Goal: Use online tool/utility: Utilize a website feature to perform a specific function

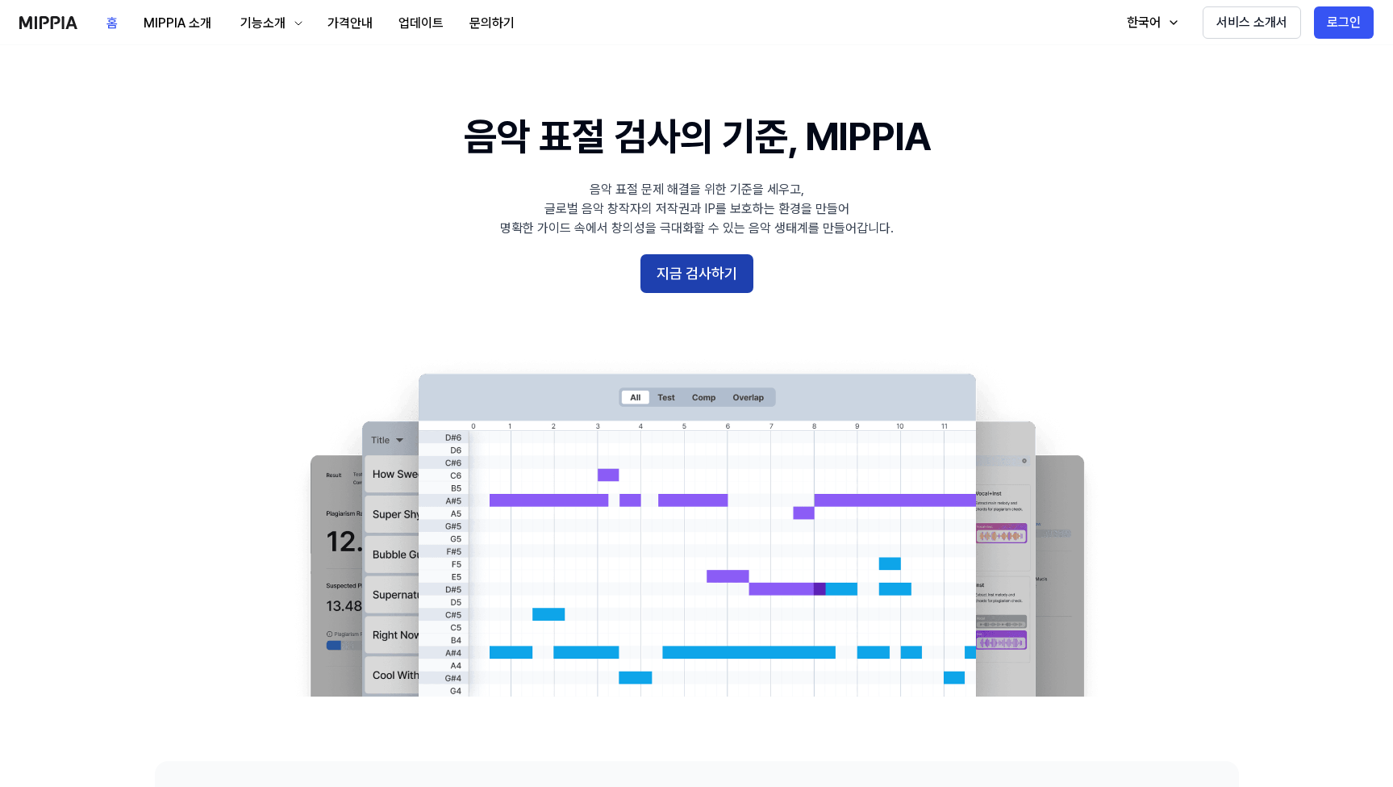
click at [710, 280] on button "지금 검사하기" at bounding box center [697, 273] width 113 height 39
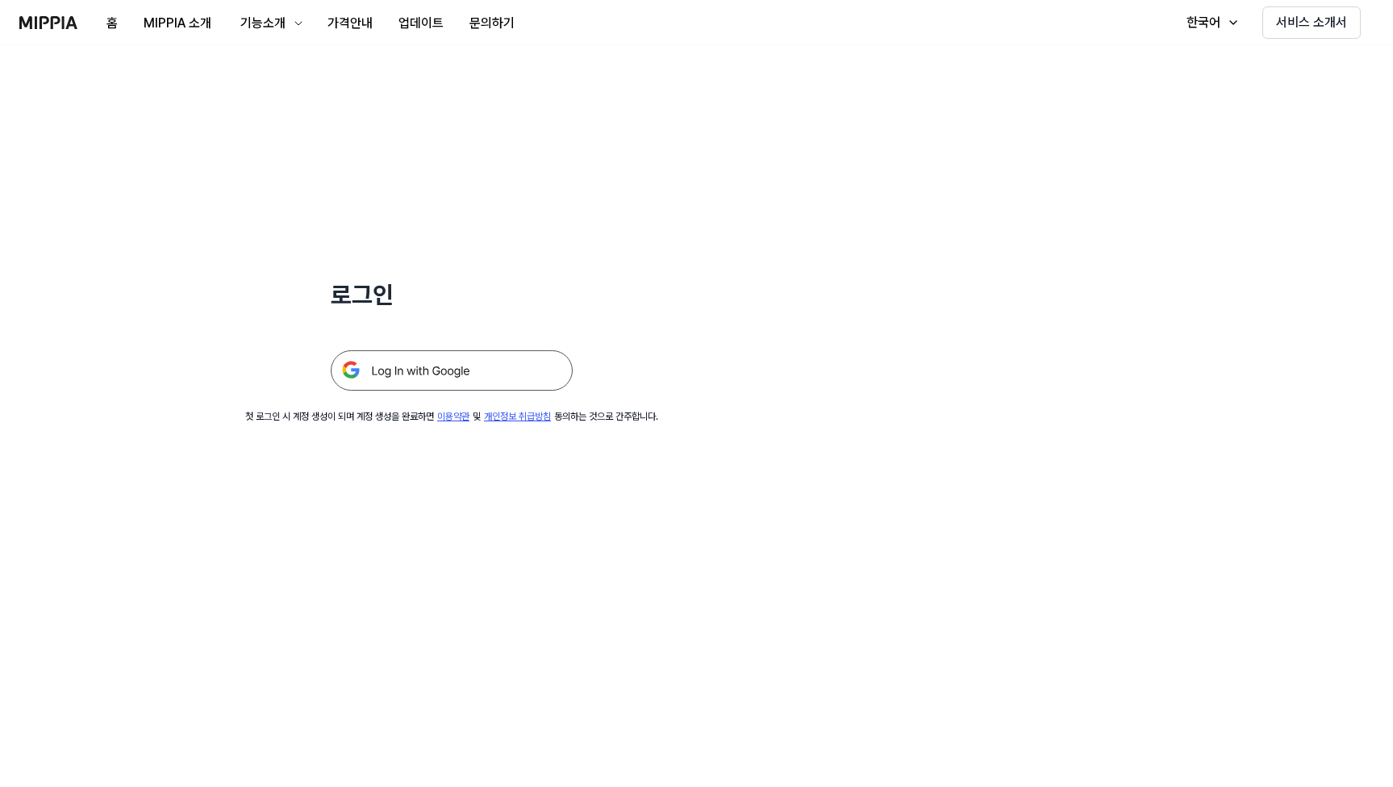
click at [512, 374] on img at bounding box center [452, 370] width 242 height 40
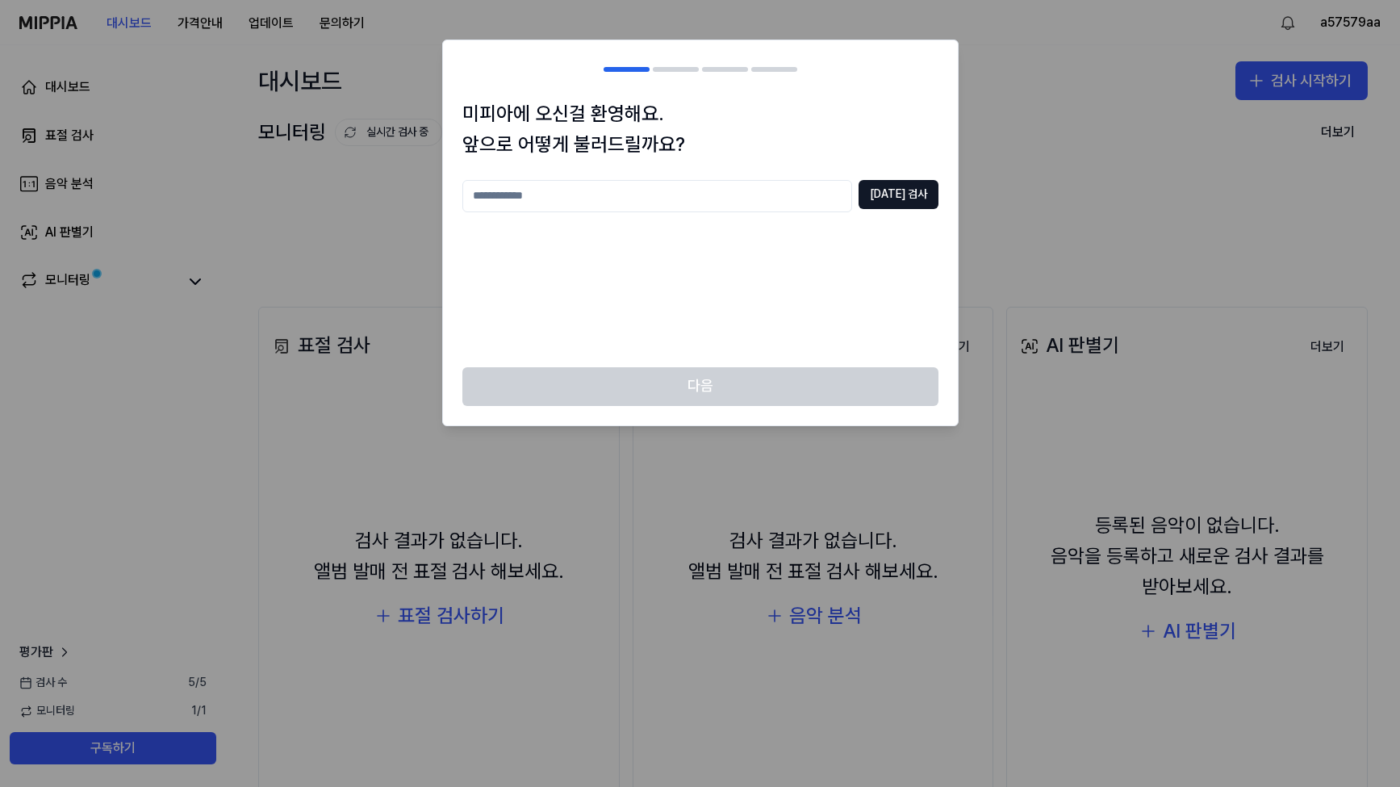
click at [708, 200] on input "text" at bounding box center [657, 196] width 390 height 32
type input "*"
type input "*******"
click at [881, 188] on button "중복 검사" at bounding box center [898, 194] width 80 height 29
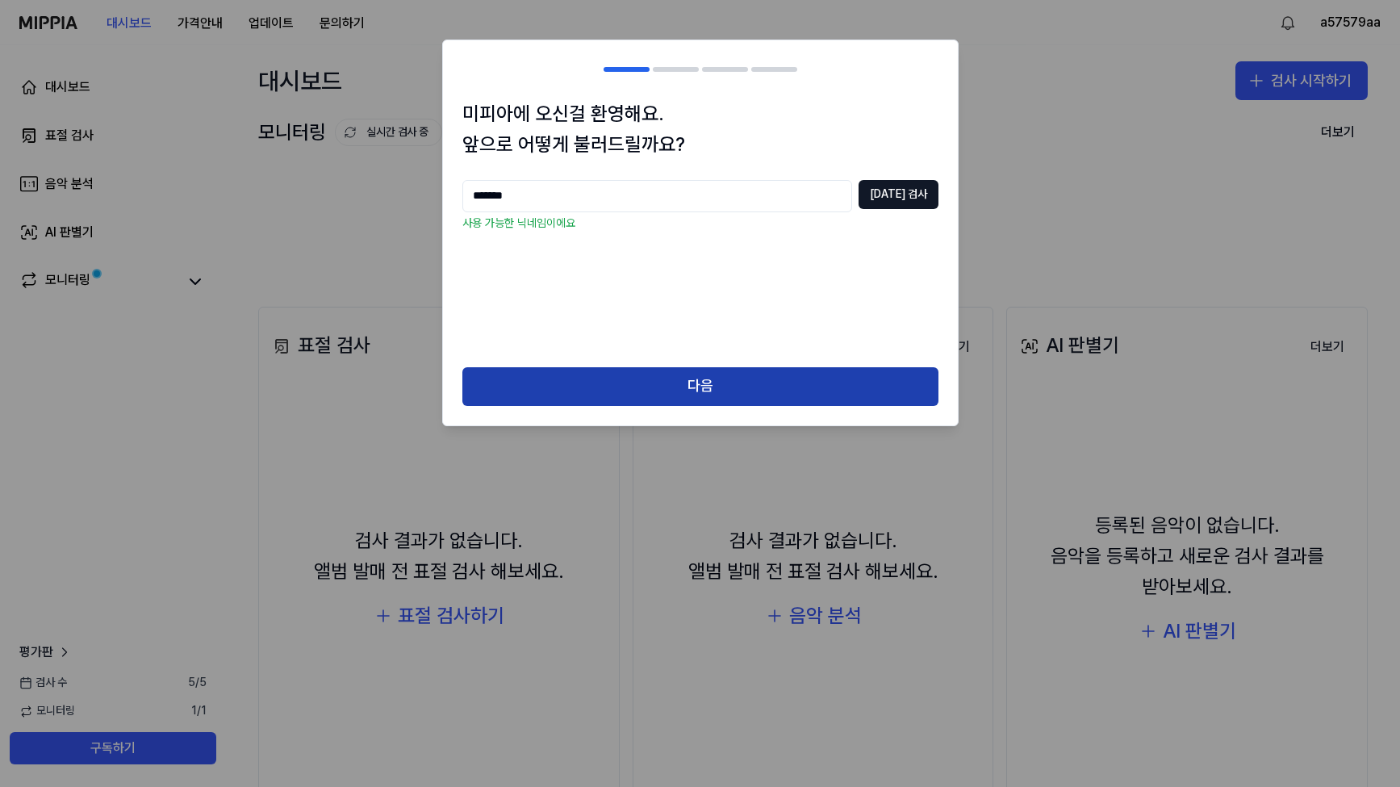
click at [689, 378] on button "다음" at bounding box center [700, 386] width 476 height 39
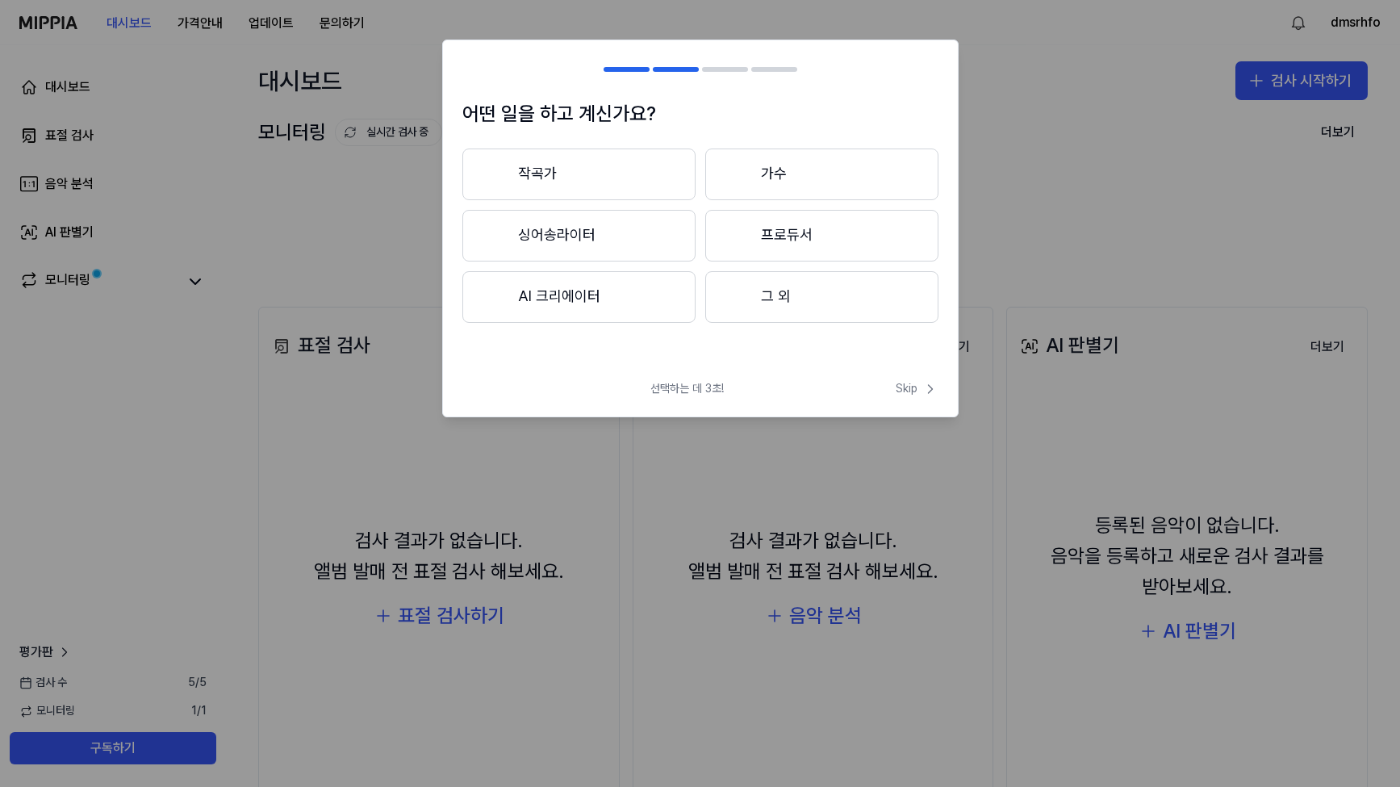
click at [585, 182] on button "작곡가" at bounding box center [578, 174] width 233 height 52
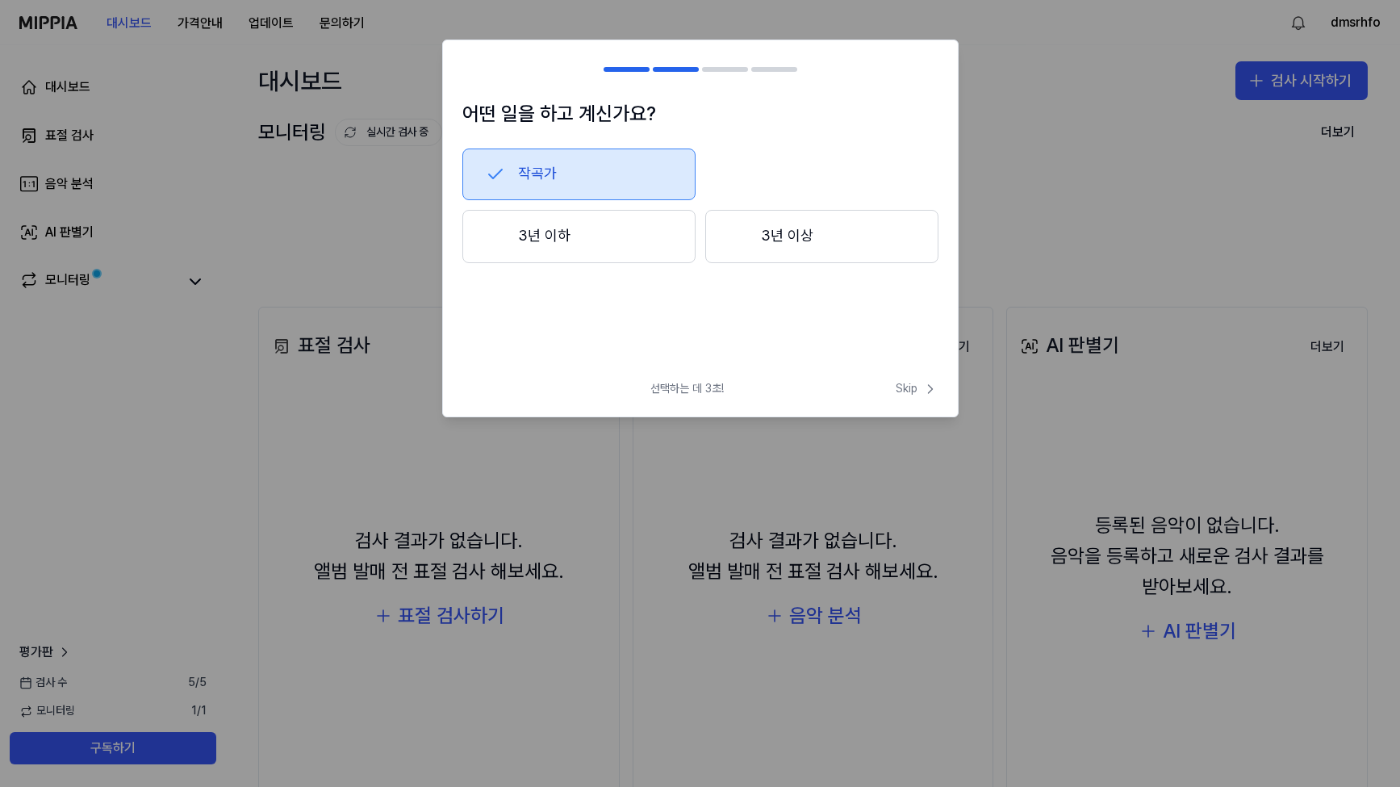
click at [808, 244] on button "3년 이상" at bounding box center [821, 236] width 233 height 53
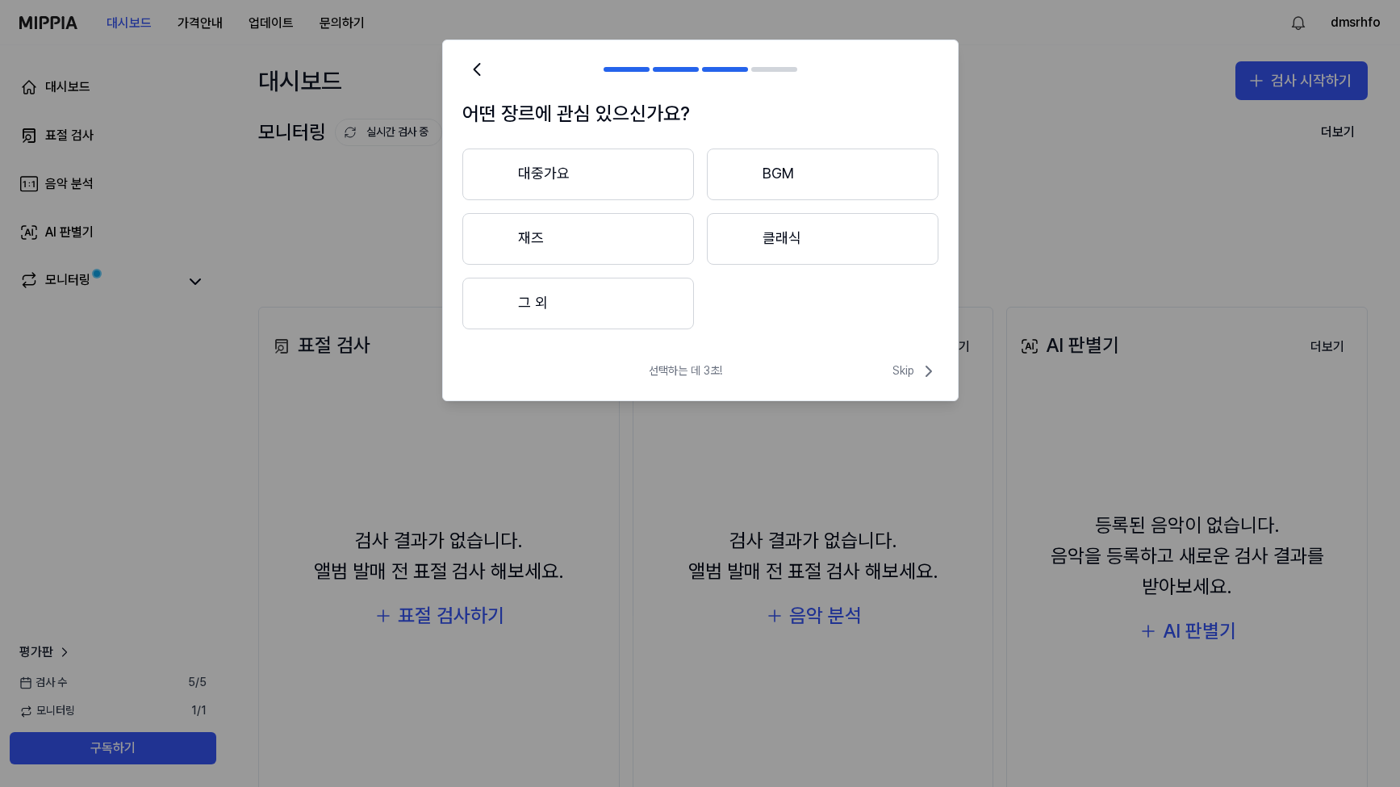
drag, startPoint x: 656, startPoint y: 303, endPoint x: 815, endPoint y: 335, distance: 162.2
click at [815, 335] on div "어떤 장르에 관심 있으신가요? 대중가요 BGM 재즈 클래식 그 외" at bounding box center [700, 223] width 515 height 250
click at [632, 315] on button "그 외" at bounding box center [578, 304] width 232 height 52
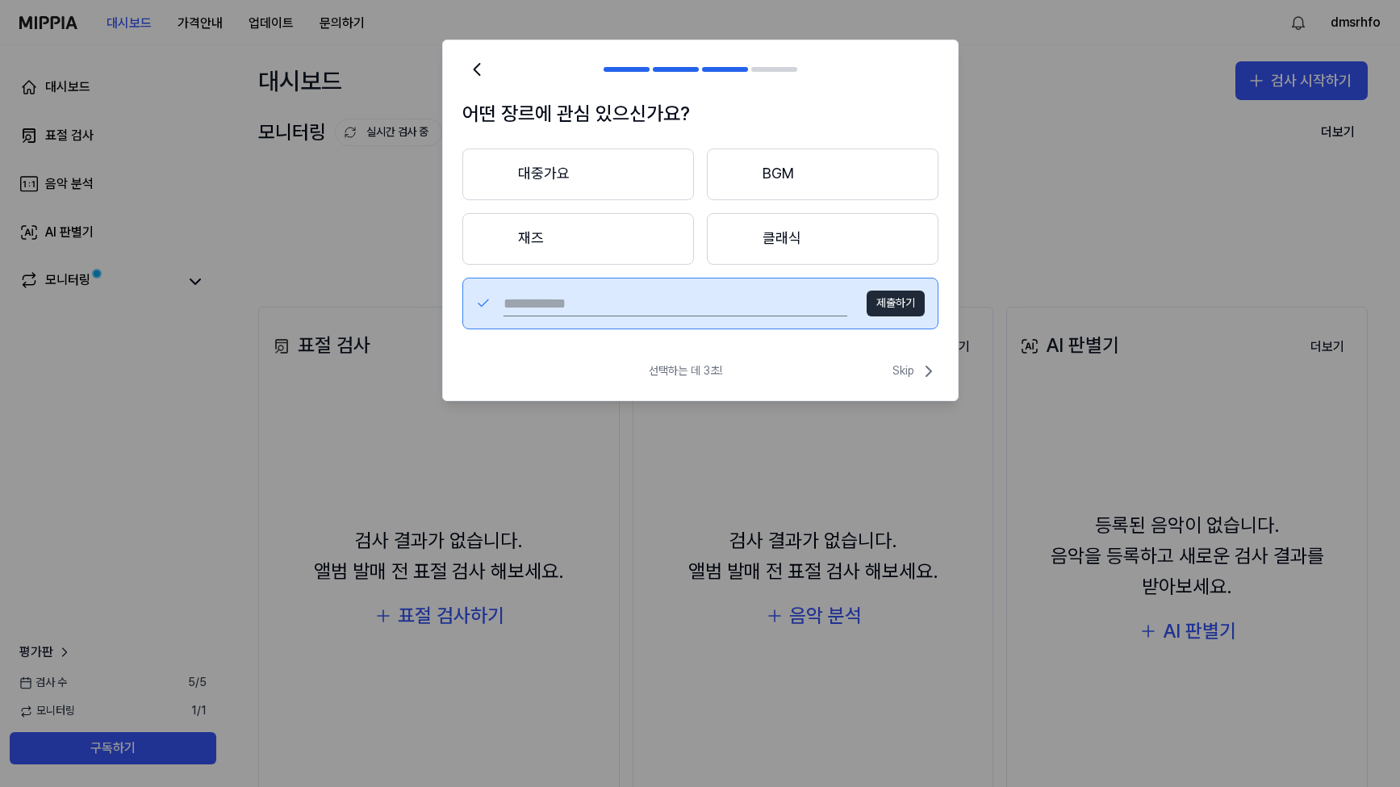
click at [772, 252] on button "클래식" at bounding box center [823, 239] width 232 height 52
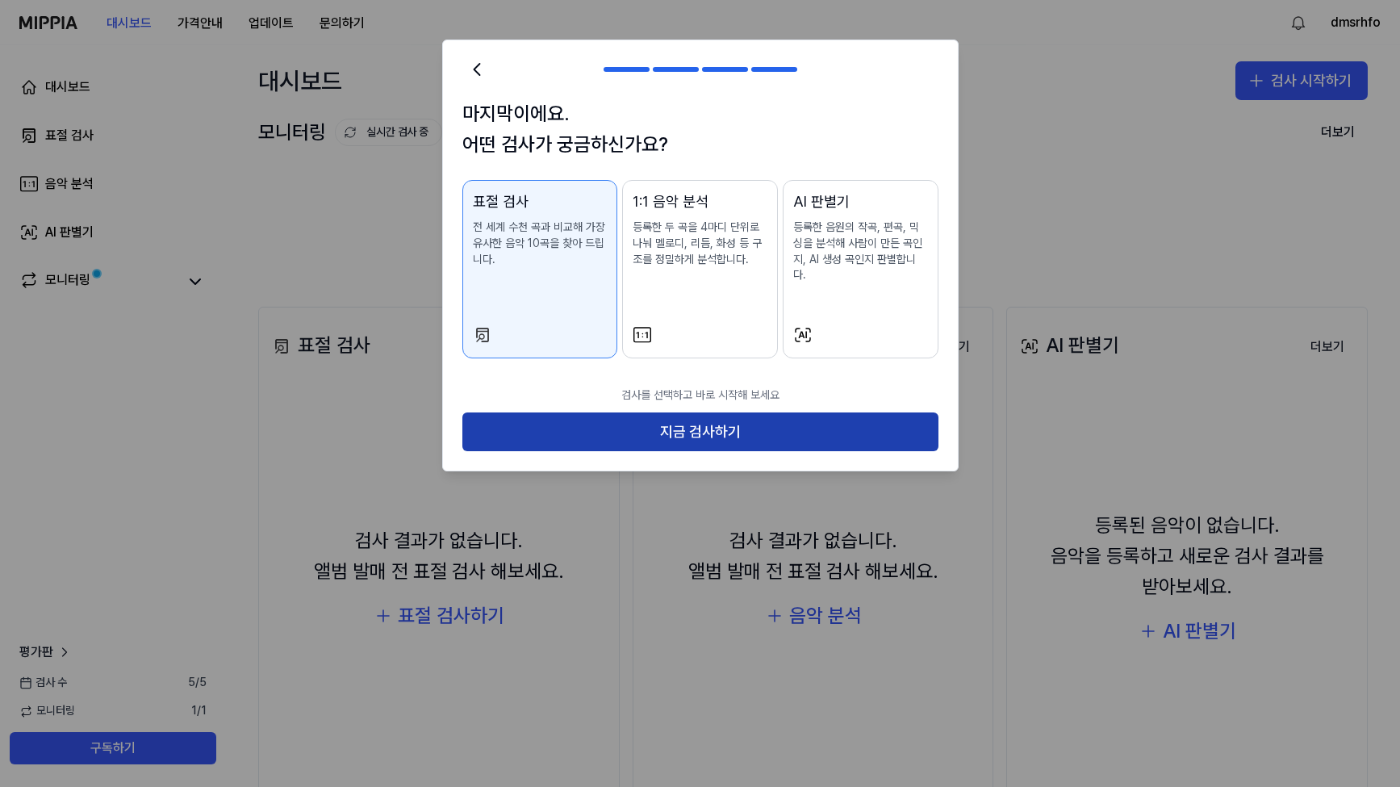
click at [756, 412] on button "지금 검사하기" at bounding box center [700, 431] width 476 height 39
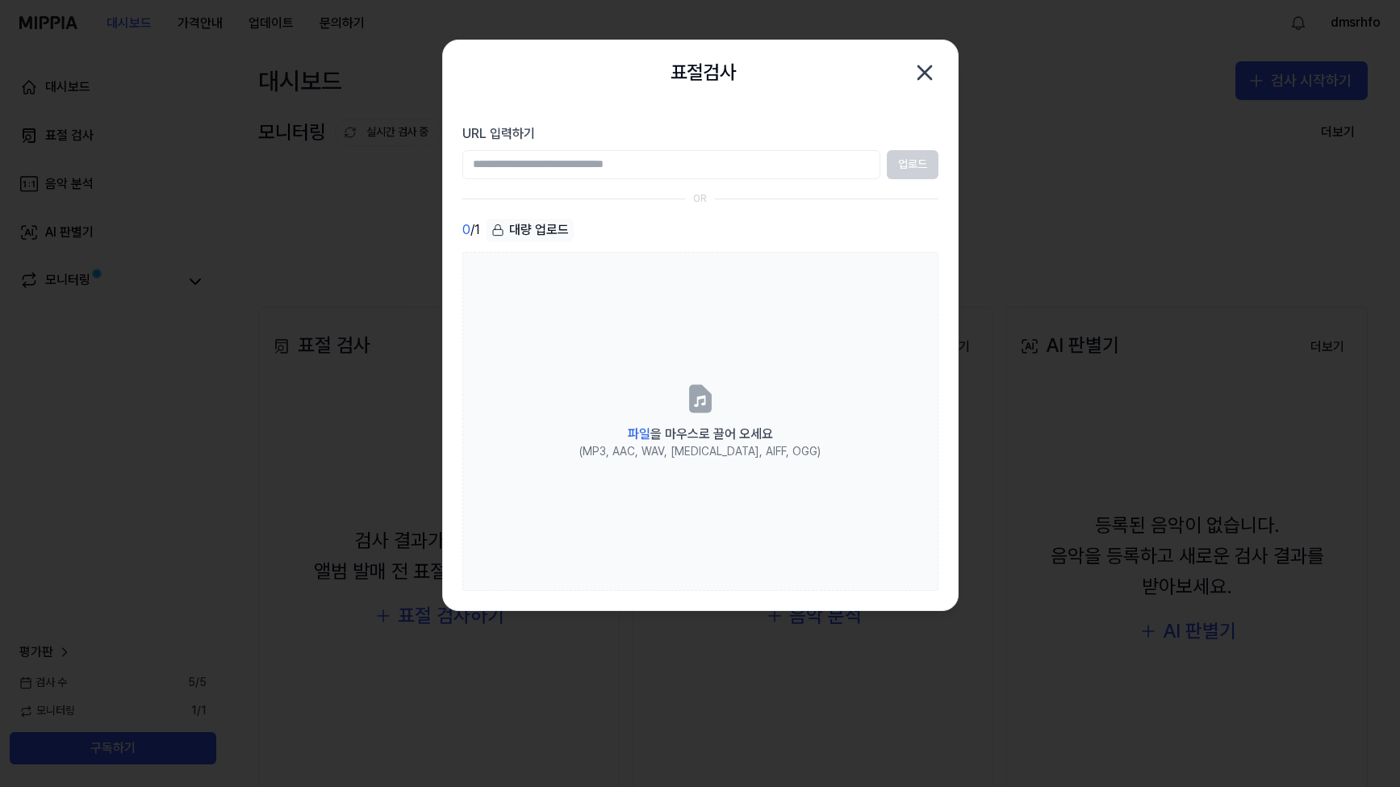
click at [922, 73] on icon "button" at bounding box center [925, 73] width 26 height 26
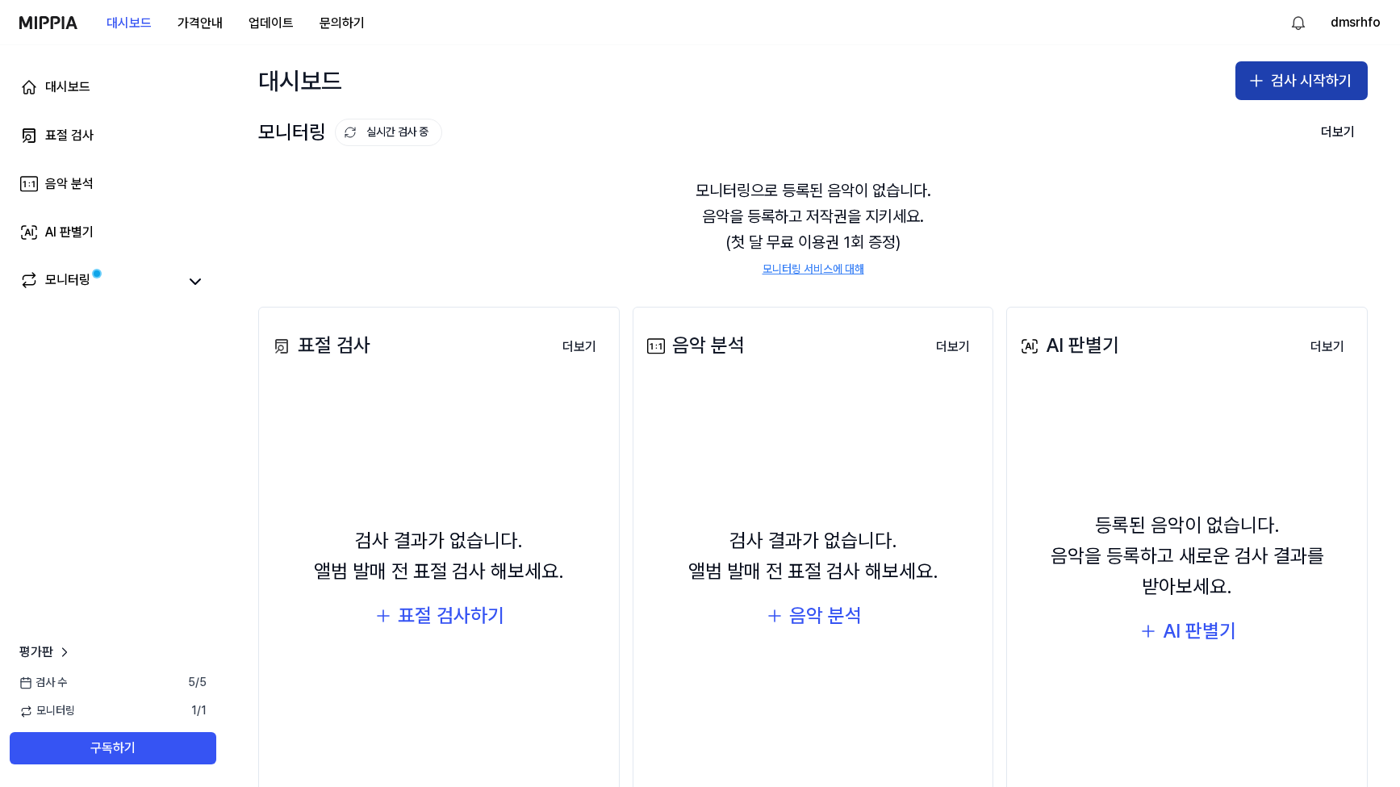
click at [1263, 81] on button "검사 시작하기" at bounding box center [1301, 80] width 132 height 39
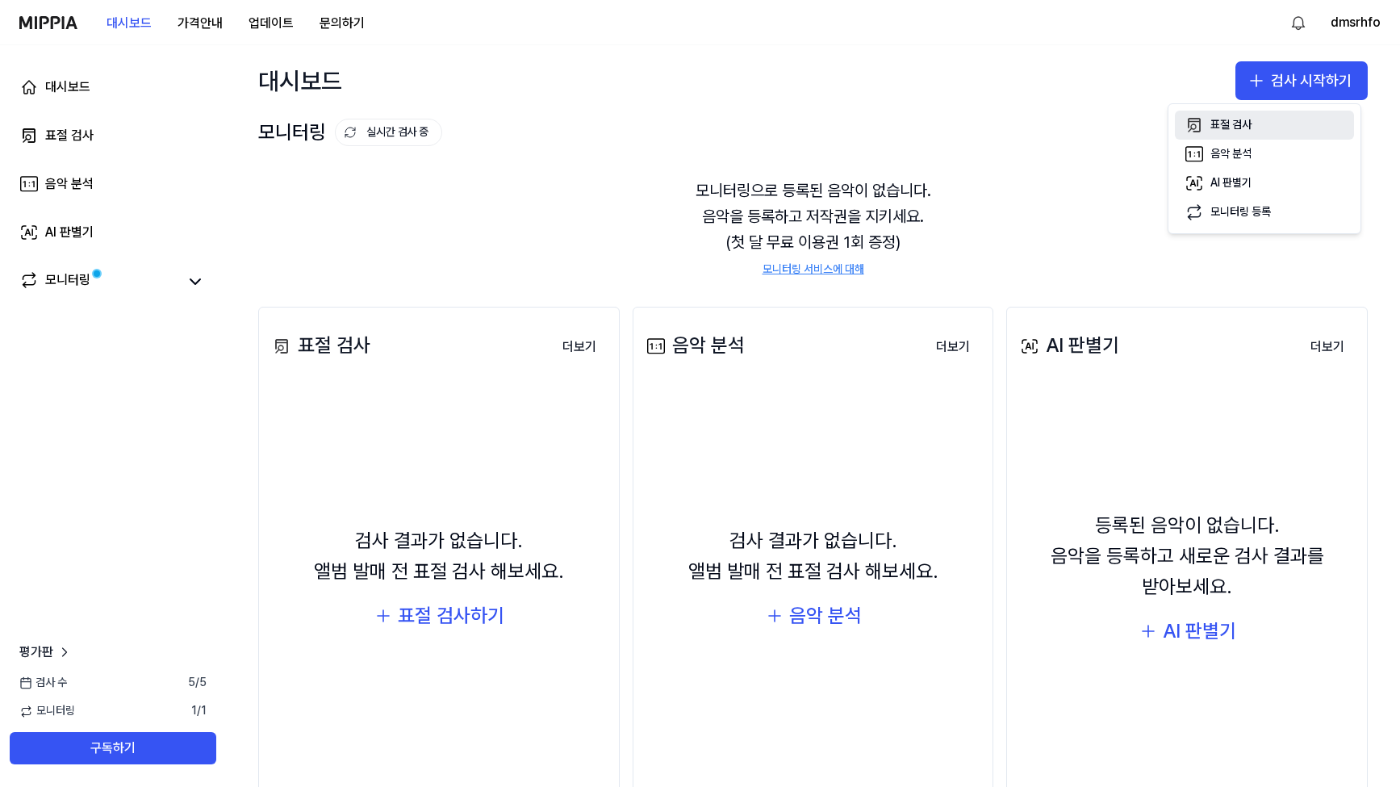
click at [1209, 123] on button "표절 검사" at bounding box center [1264, 125] width 179 height 29
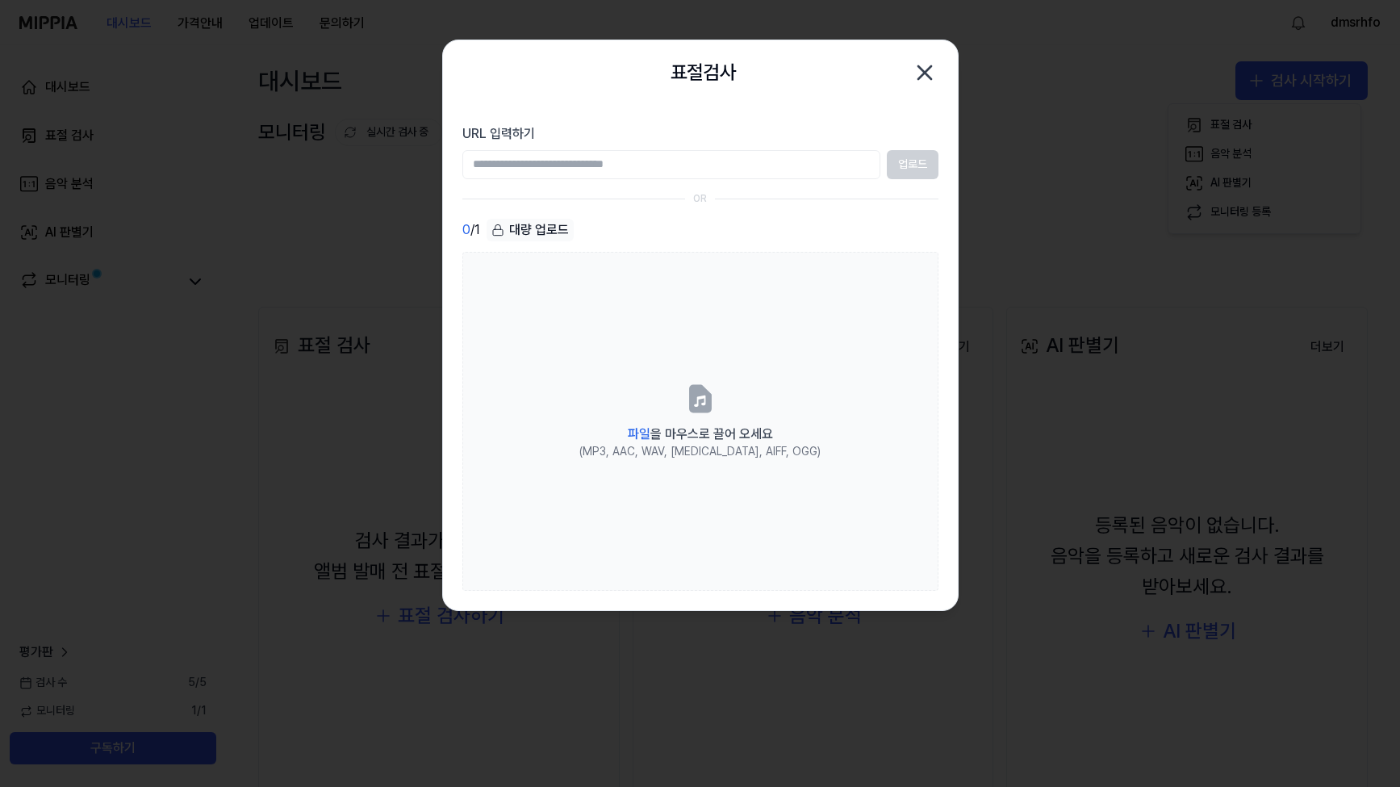
paste input "**********"
type input "**********"
click at [915, 157] on button "업로드" at bounding box center [913, 164] width 52 height 29
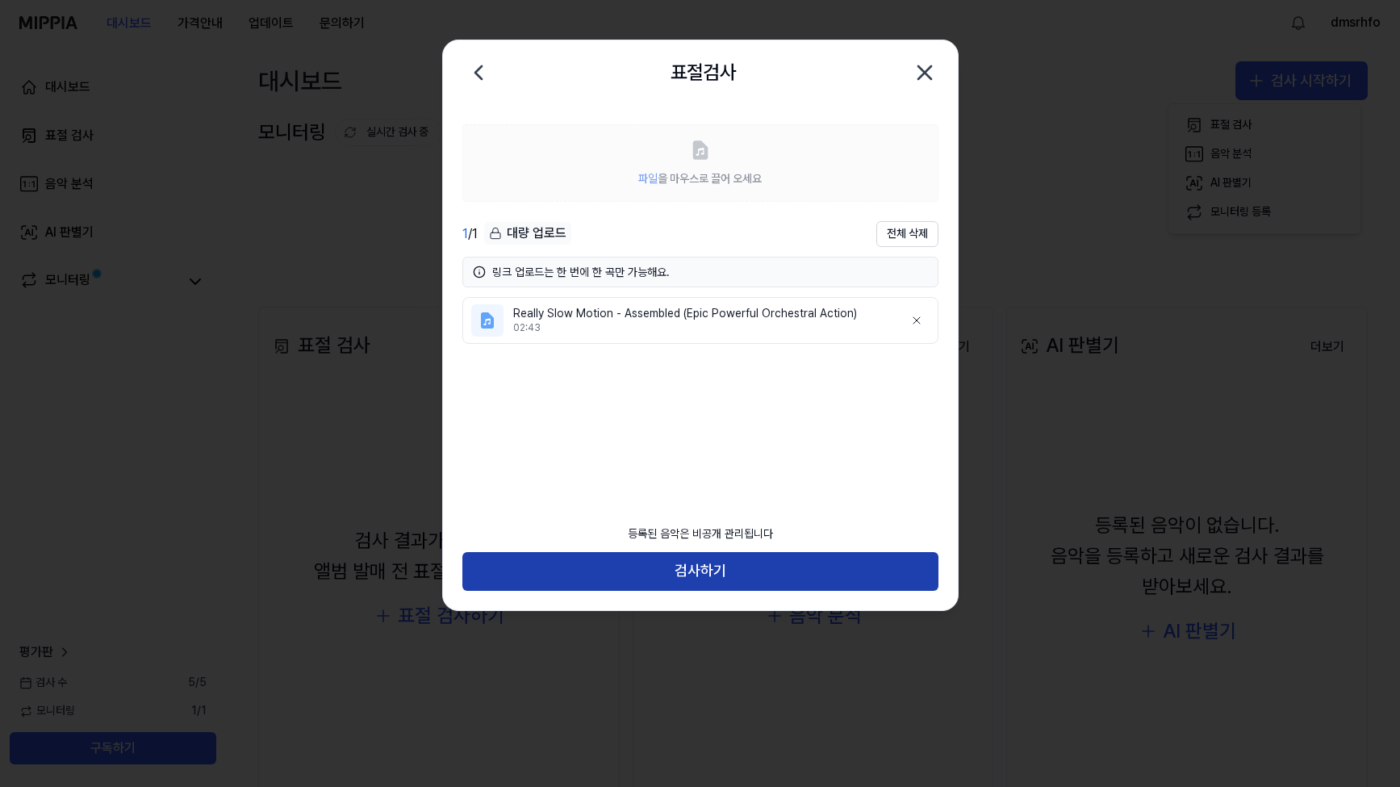
click at [725, 567] on button "검사하기" at bounding box center [700, 571] width 476 height 39
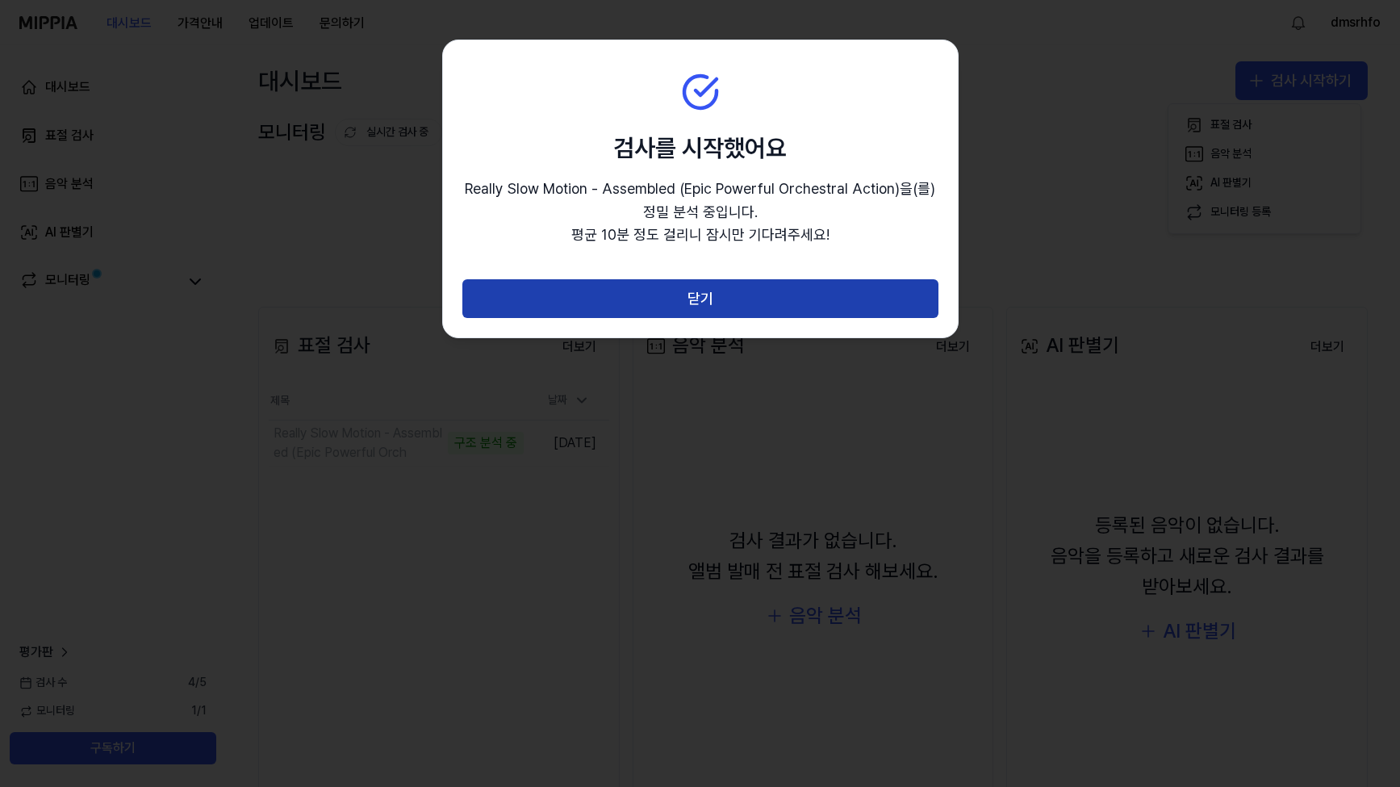
click at [722, 301] on button "닫기" at bounding box center [700, 298] width 476 height 39
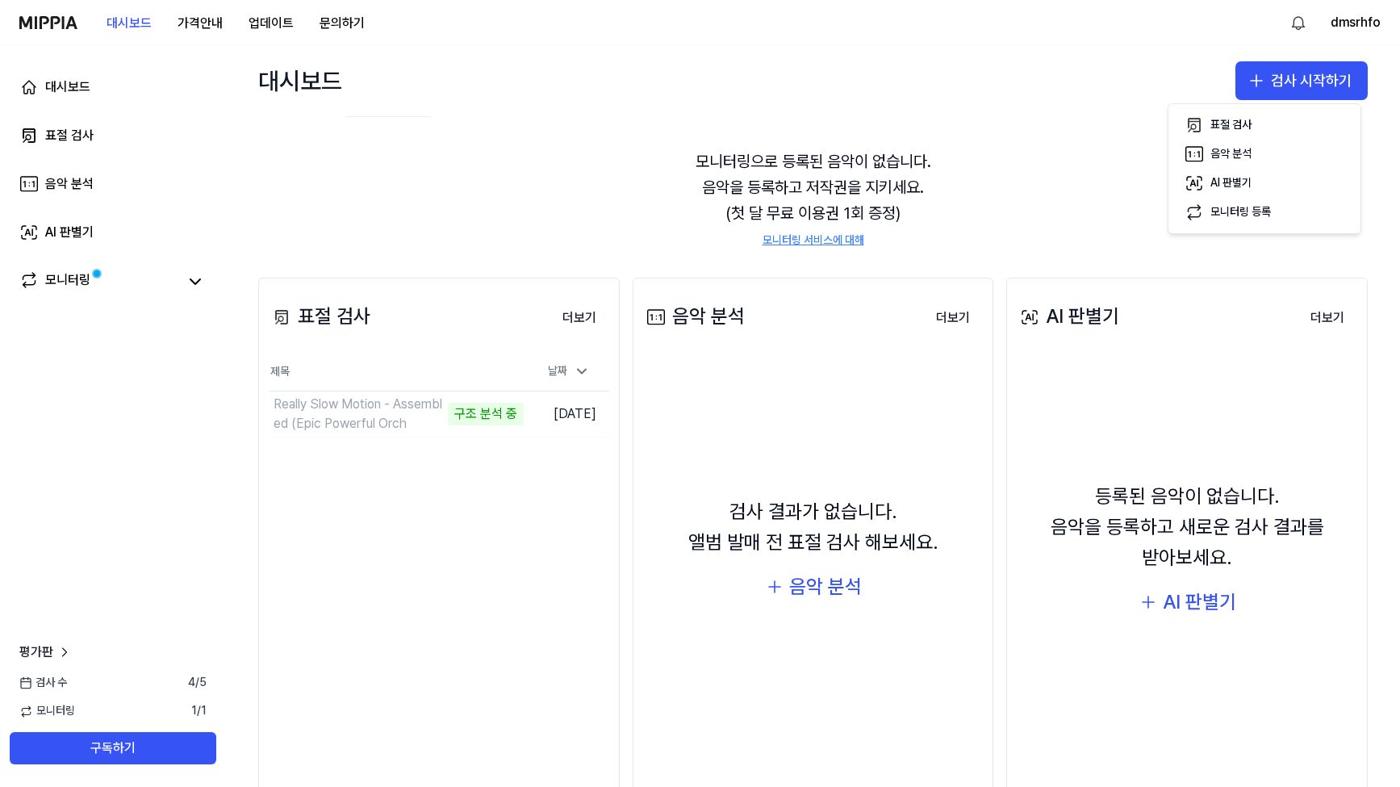
scroll to position [73, 0]
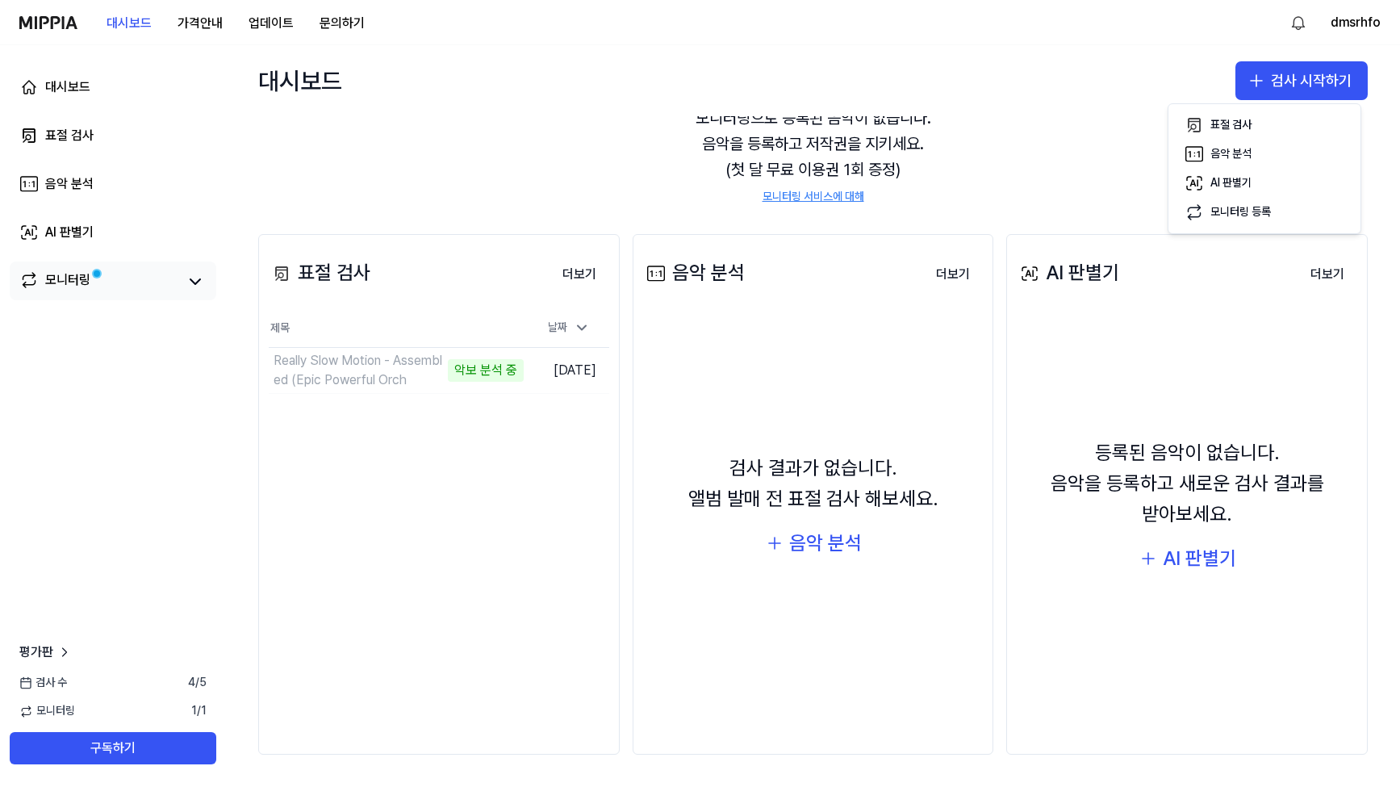
click at [184, 292] on div "모니터링" at bounding box center [112, 281] width 187 height 23
click at [195, 286] on icon at bounding box center [195, 281] width 19 height 19
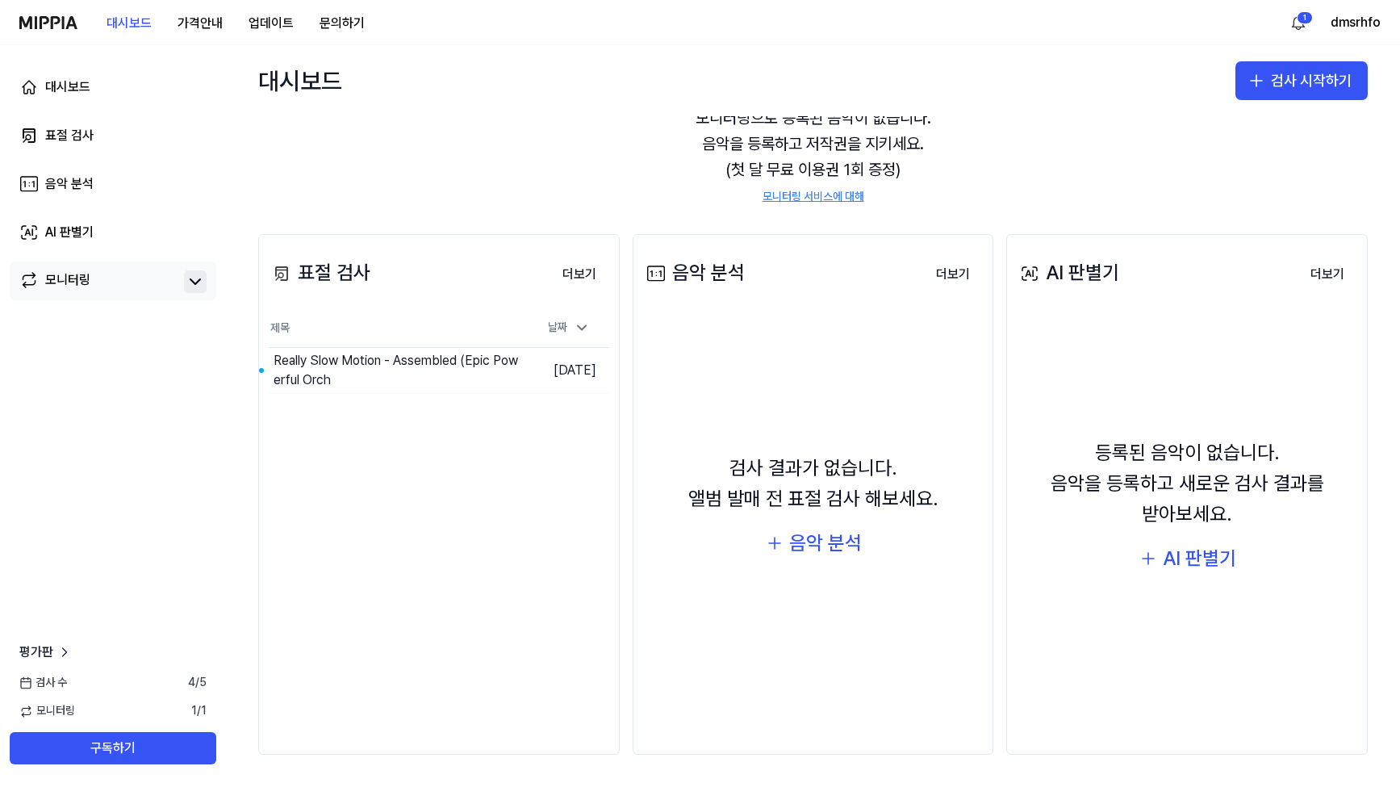
click at [739, 390] on div "검사 결과가 없습니다. 앨범 발매 전 표절 검사 해보세요. 음악 분석" at bounding box center [813, 506] width 340 height 368
click at [796, 373] on div "검사 결과가 없습니다. 앨범 발매 전 표절 검사 해보세요. 음악 분석" at bounding box center [813, 506] width 340 height 368
